Goal: Information Seeking & Learning: Learn about a topic

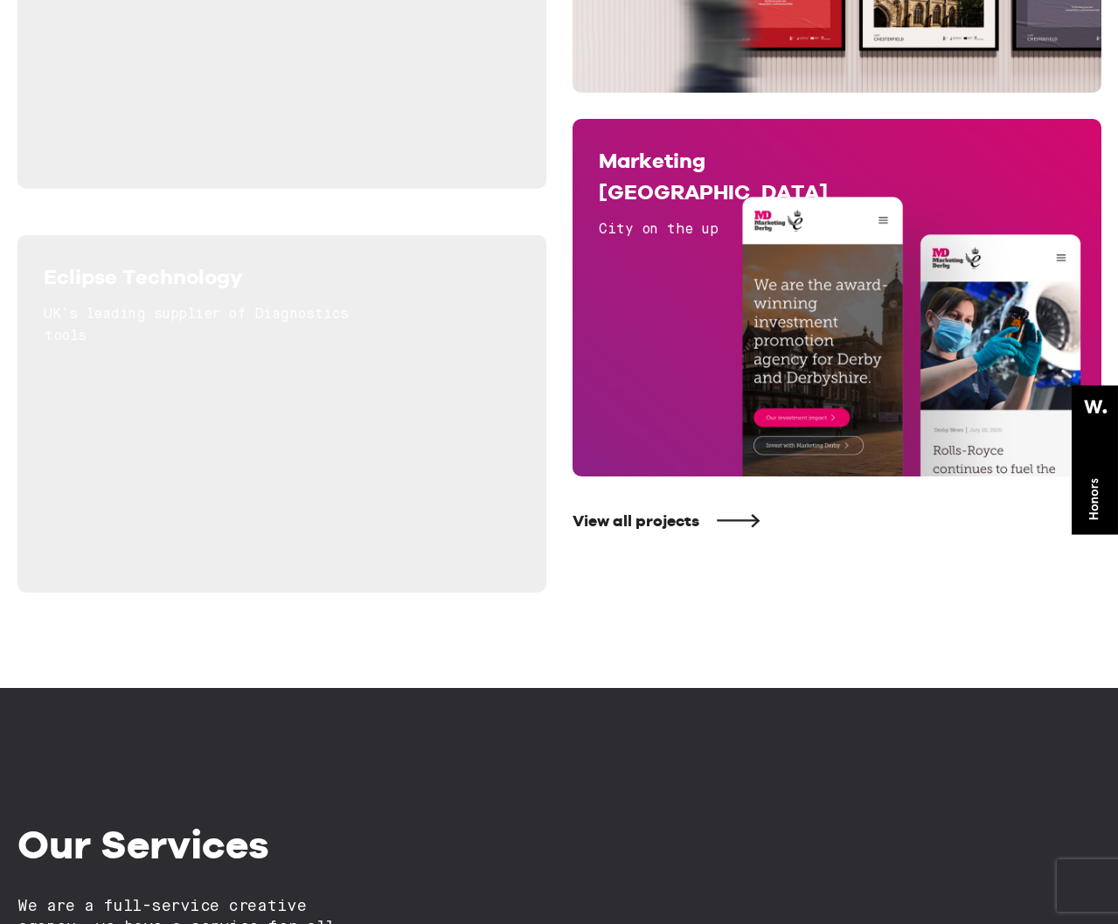
scroll to position [941, 0]
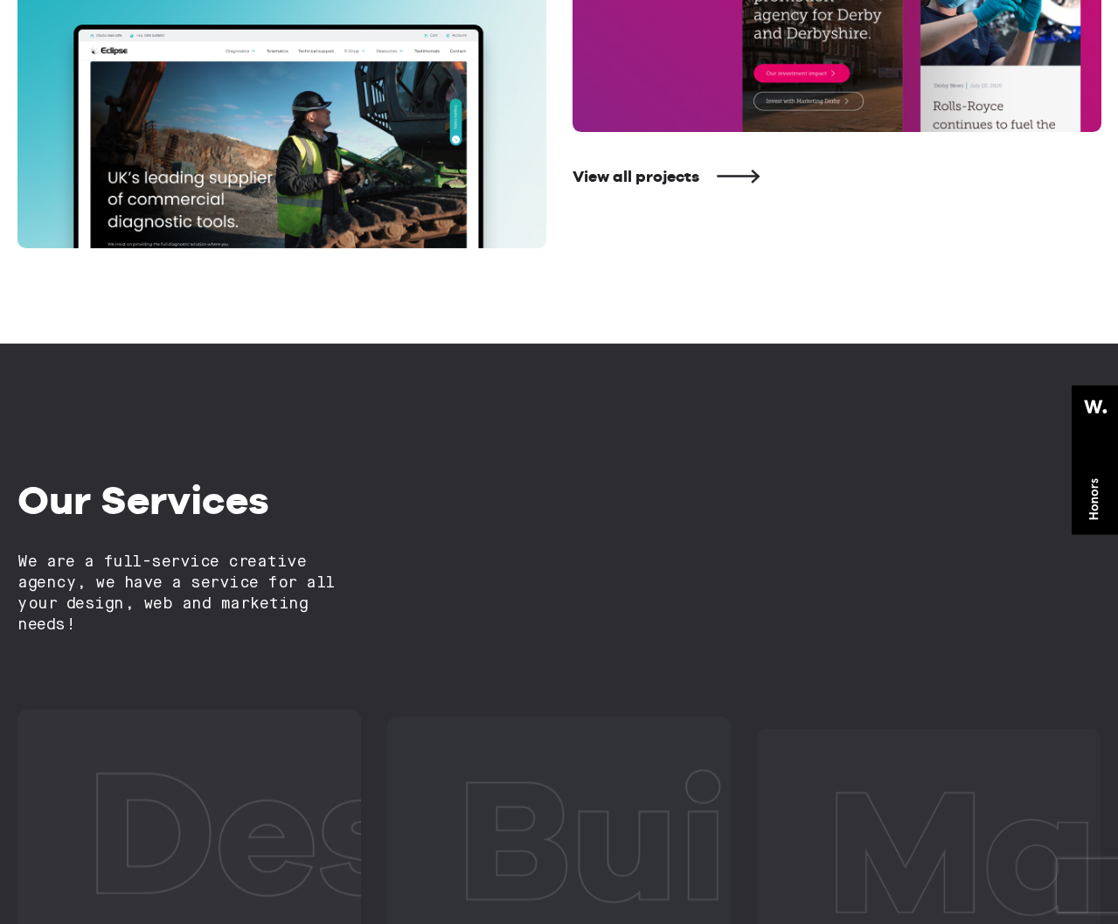
scroll to position [1599, 0]
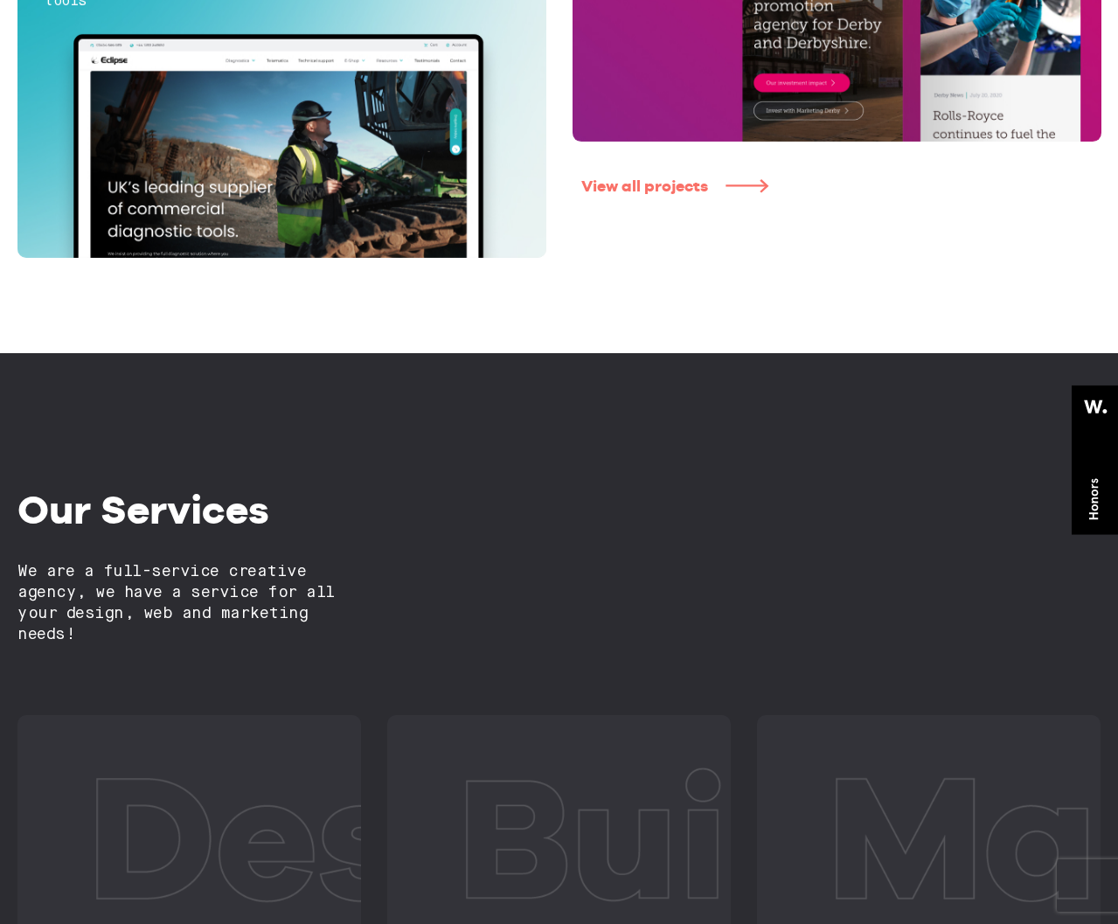
click at [626, 193] on link "View all projects" at bounding box center [845, 187] width 529 height 20
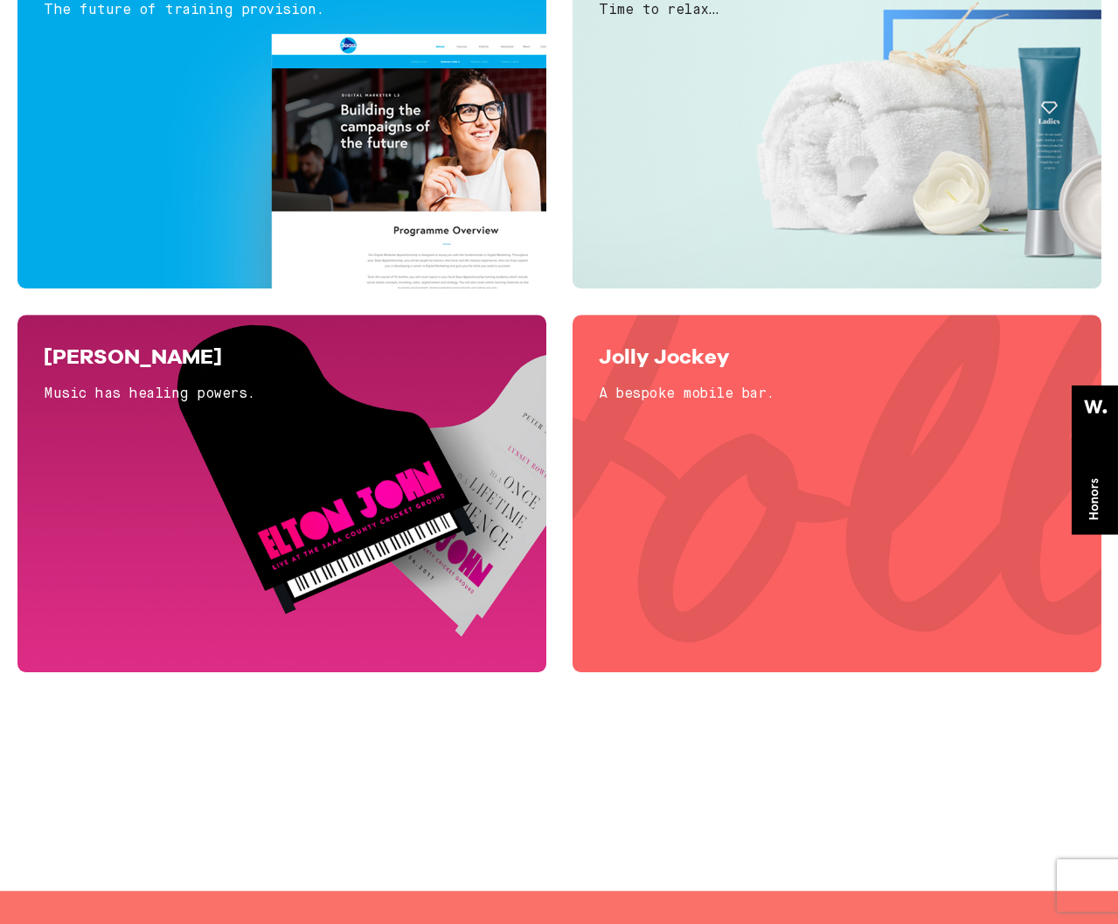
scroll to position [5929, 0]
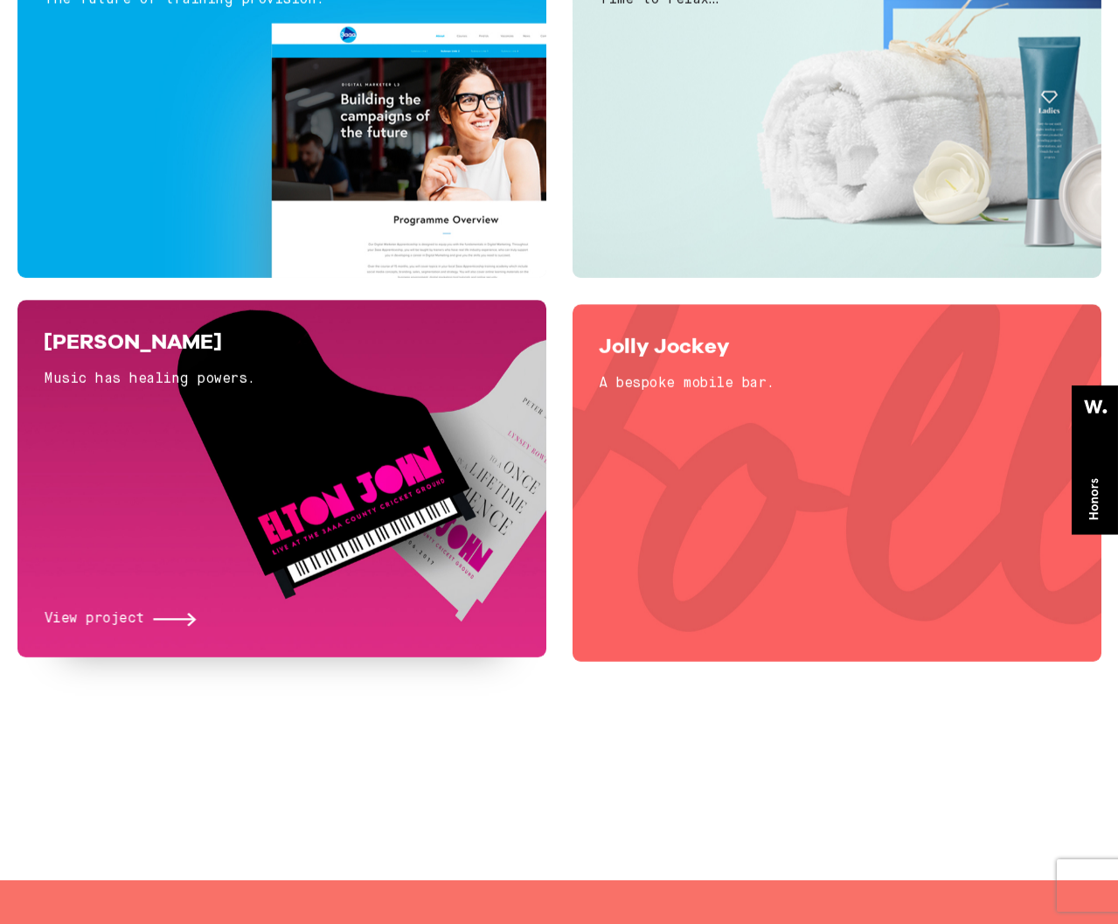
click at [390, 536] on div "View project" at bounding box center [282, 519] width 477 height 223
